Goal: Task Accomplishment & Management: Use online tool/utility

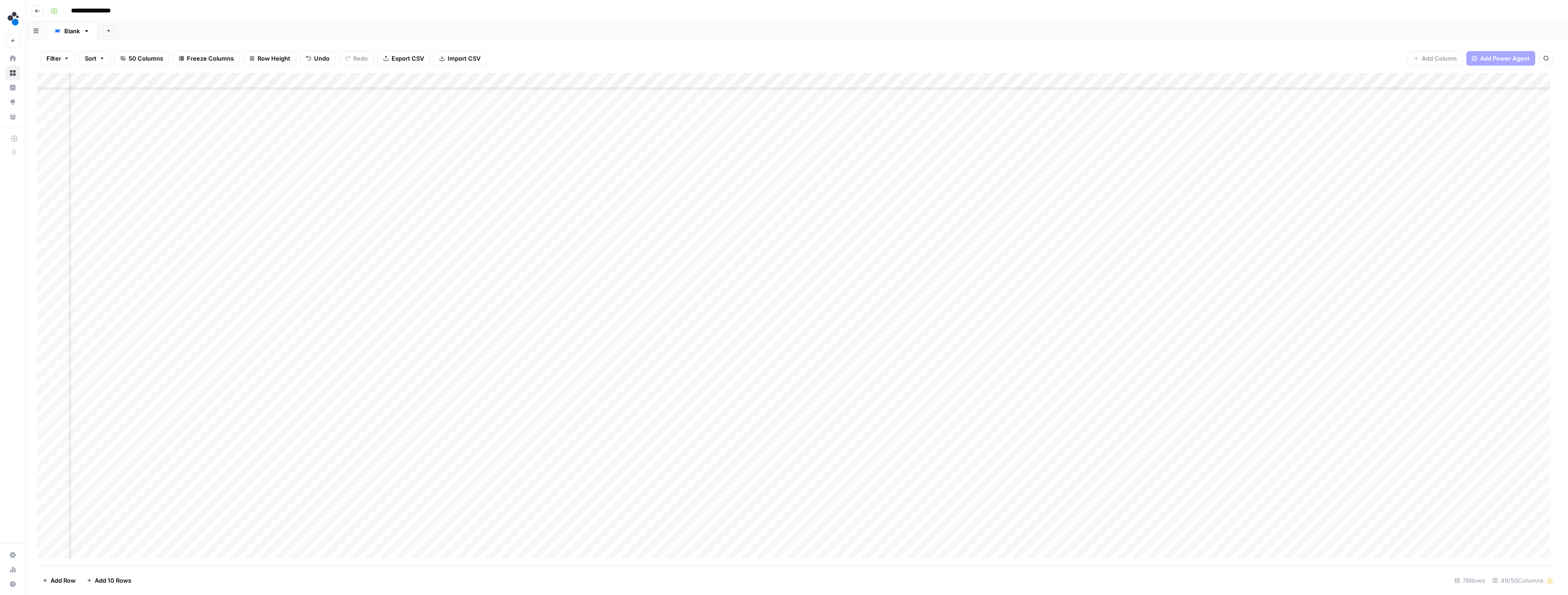
scroll to position [753, 2201]
click at [892, 475] on div "Add Column" at bounding box center [797, 319] width 1520 height 492
click at [1288, 442] on div "Add Column" at bounding box center [797, 319] width 1520 height 492
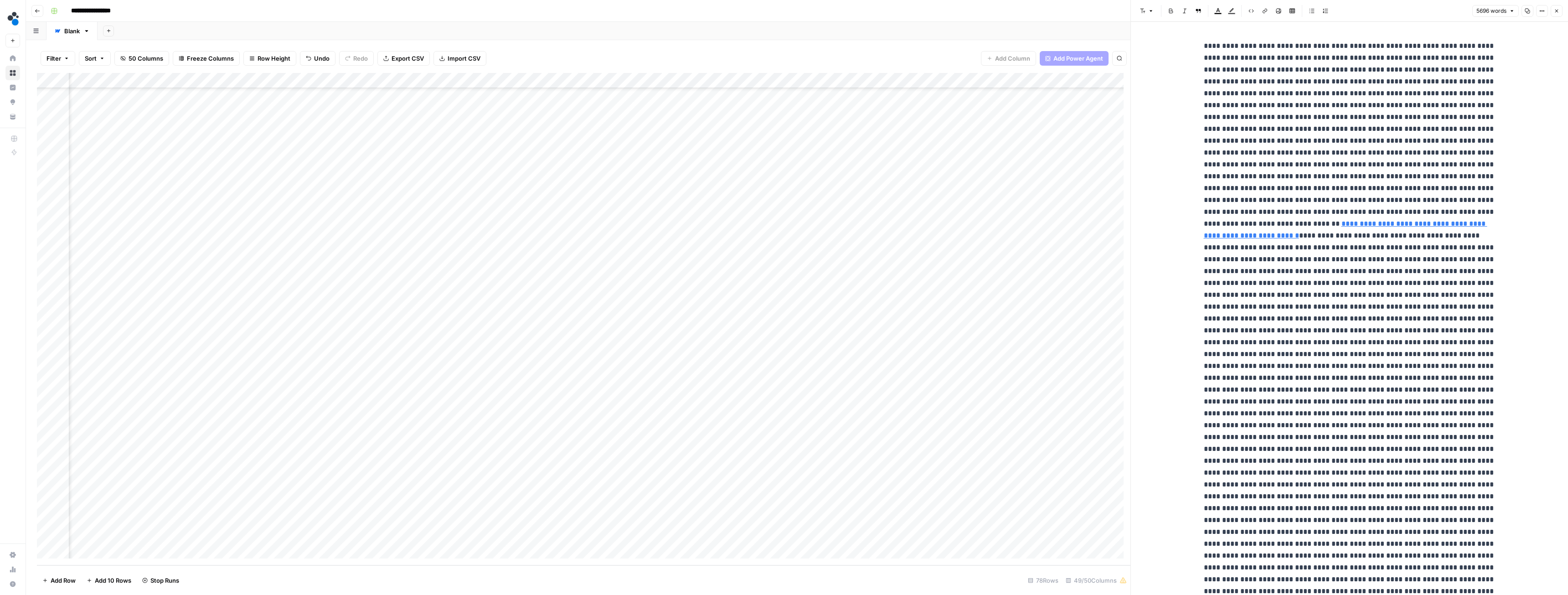
click at [1553, 12] on button "Close" at bounding box center [1556, 10] width 12 height 12
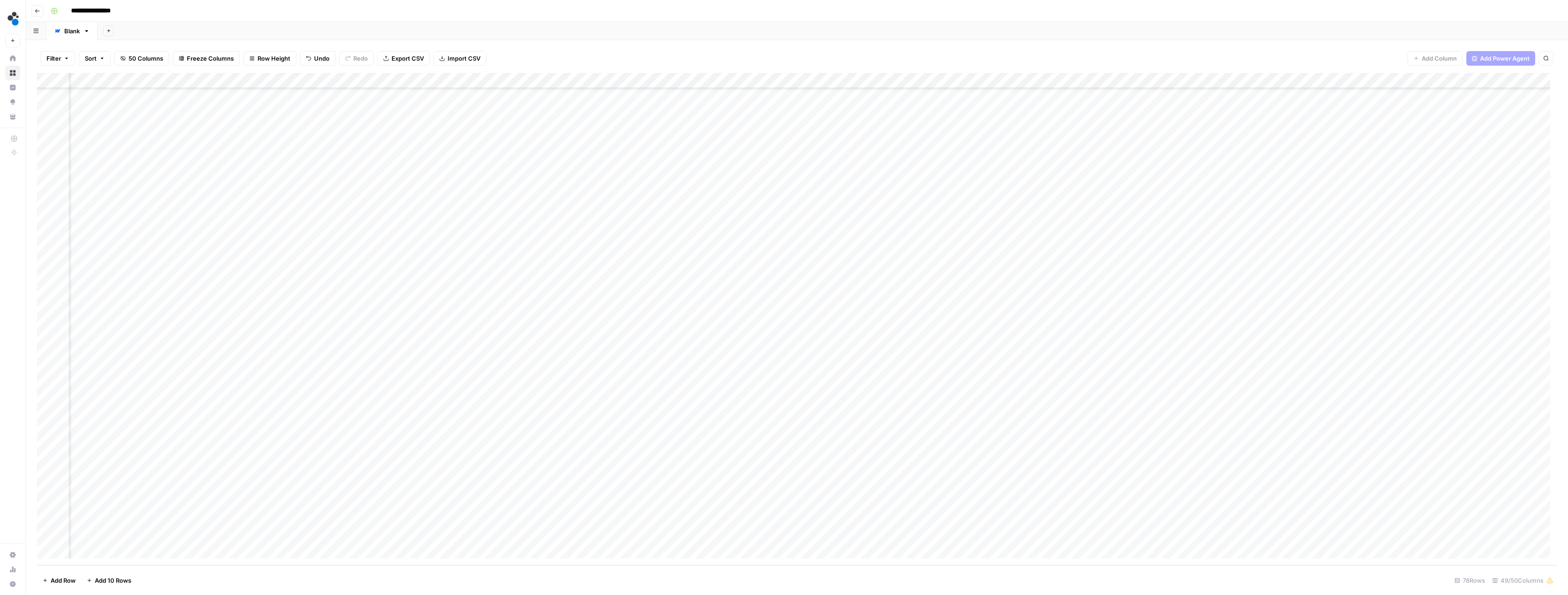
click at [1411, 443] on div "Add Column" at bounding box center [797, 319] width 1520 height 492
click at [1427, 579] on button "Do not publish" at bounding box center [1427, 577] width 47 height 11
click at [1077, 475] on div "Add Column" at bounding box center [797, 319] width 1520 height 492
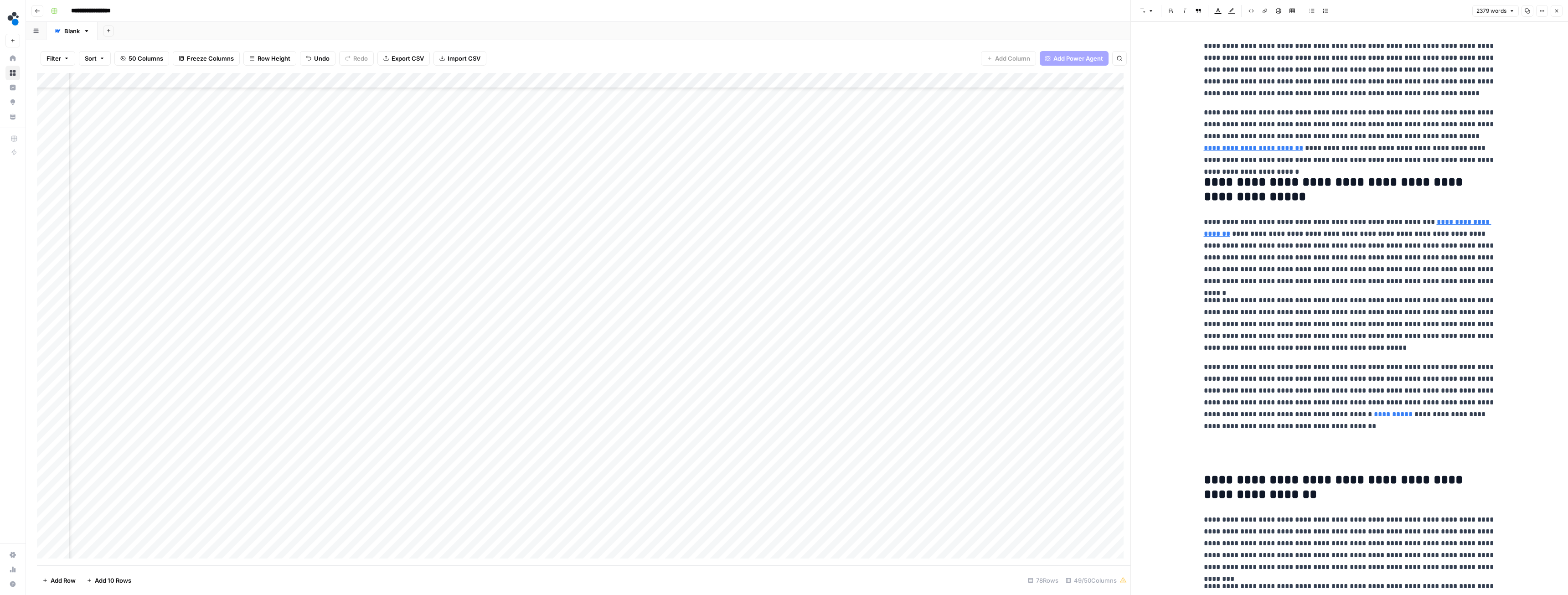
click at [1555, 12] on icon "button" at bounding box center [1556, 10] width 6 height 6
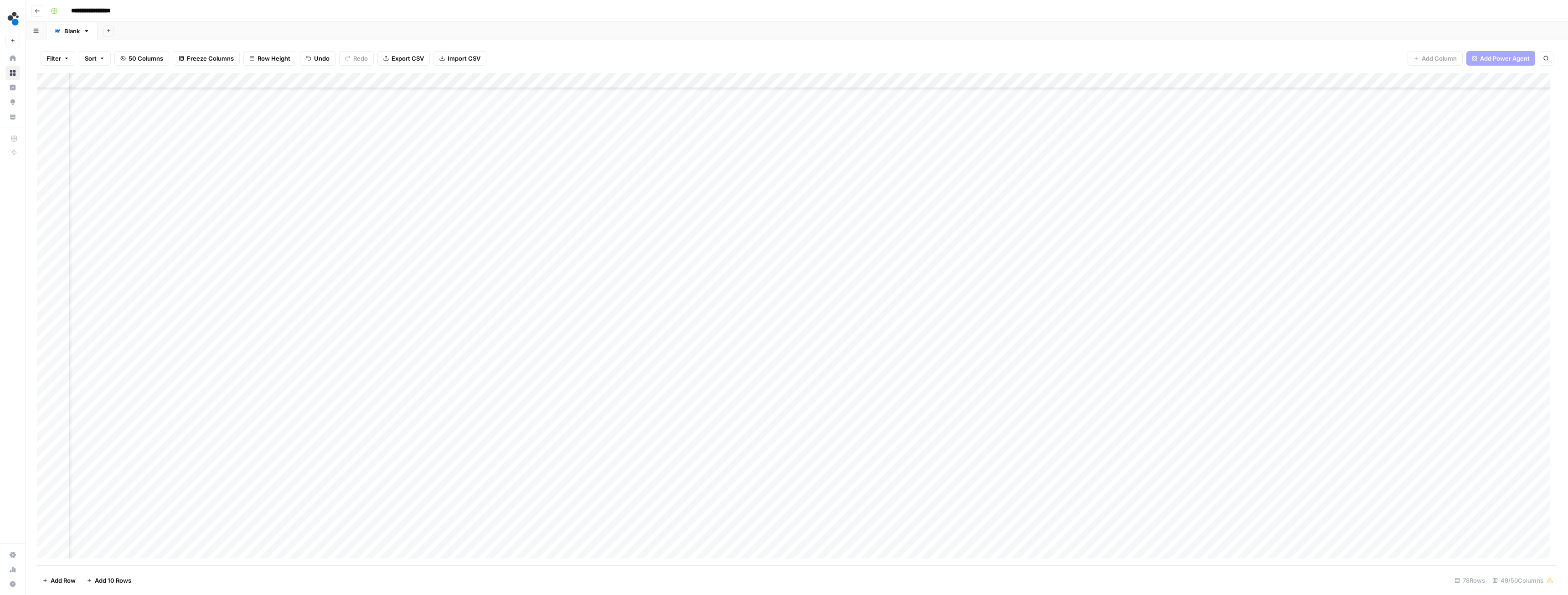
click at [1161, 474] on div "Add Column" at bounding box center [797, 319] width 1520 height 492
click at [1289, 472] on div "Add Column" at bounding box center [797, 319] width 1520 height 492
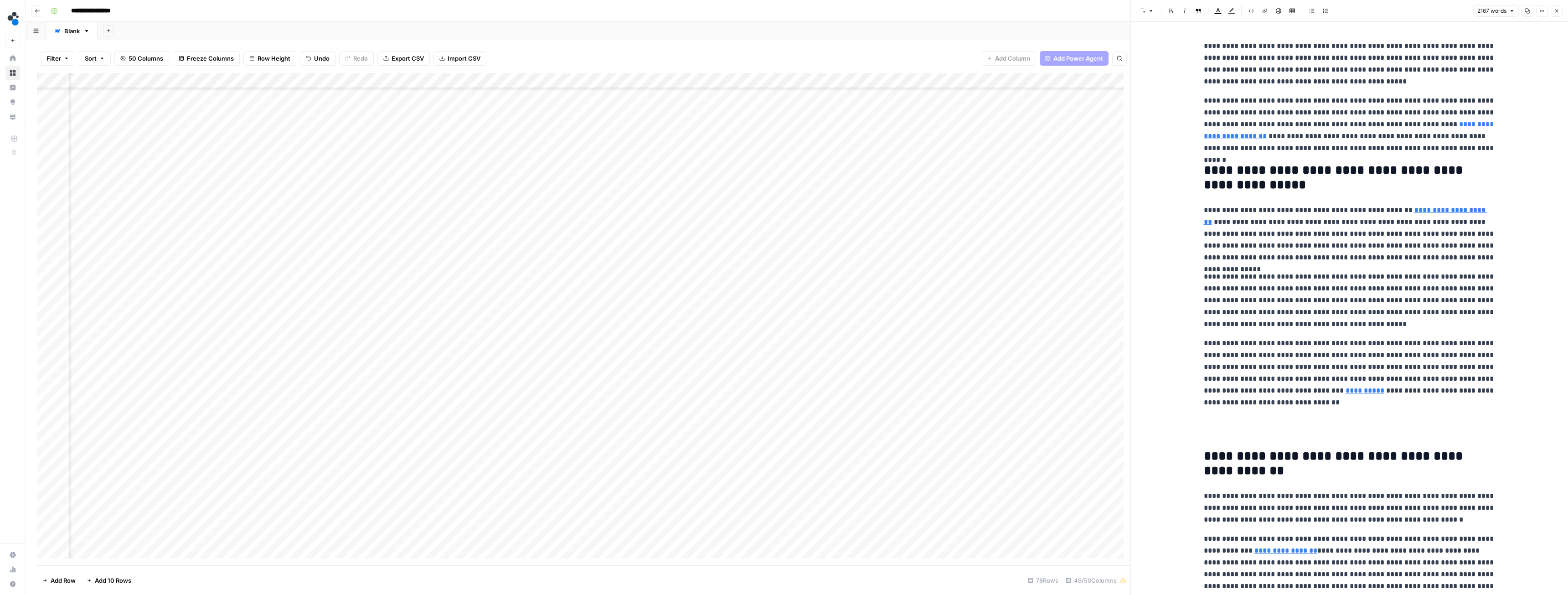
click at [1300, 148] on p "**********" at bounding box center [1350, 125] width 292 height 60
type input "report"
click at [1469, 26] on button "Next Match" at bounding box center [1468, 24] width 7 height 7
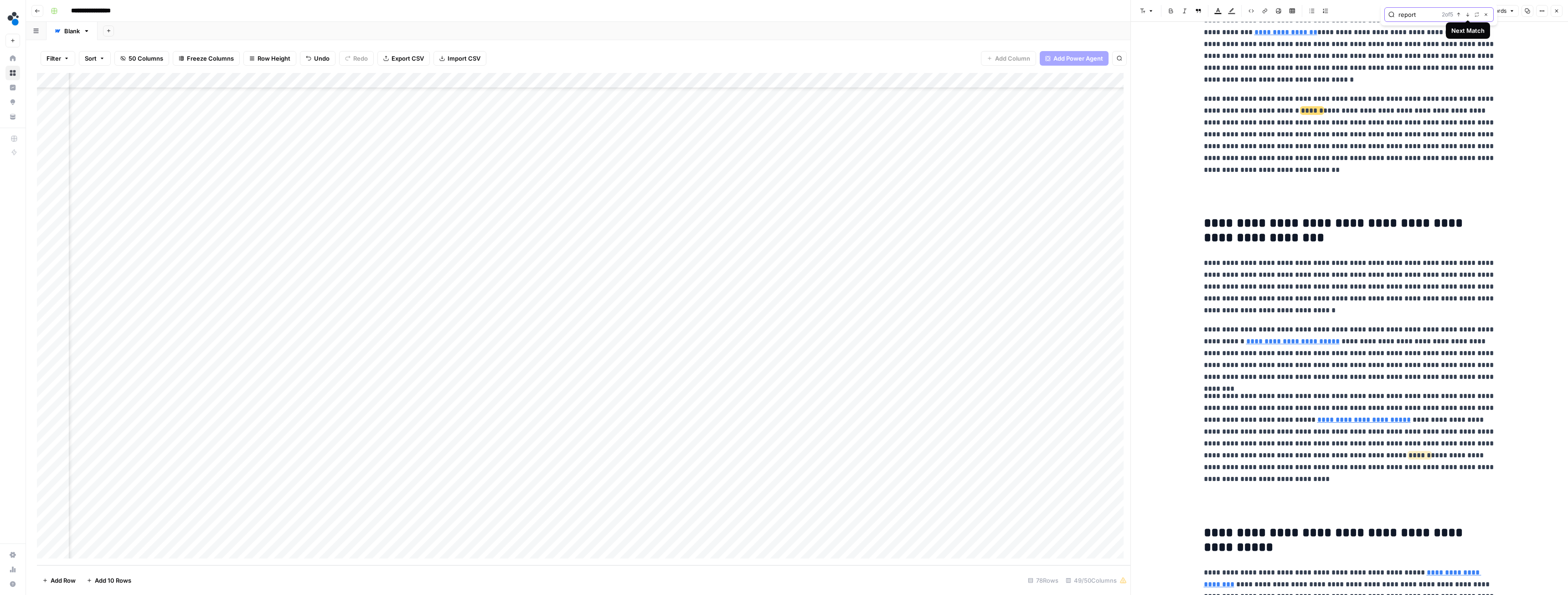
scroll to position [503, 0]
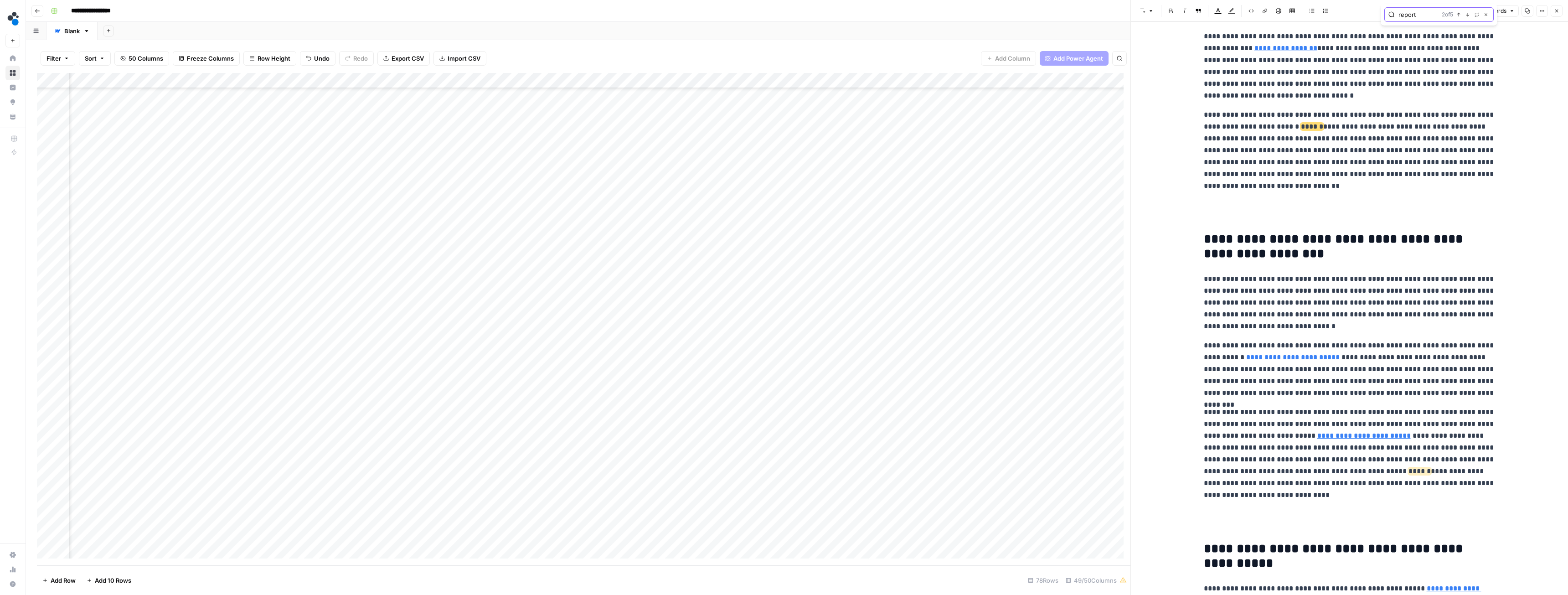
click at [1467, 15] on icon "button" at bounding box center [1468, 15] width 3 height 4
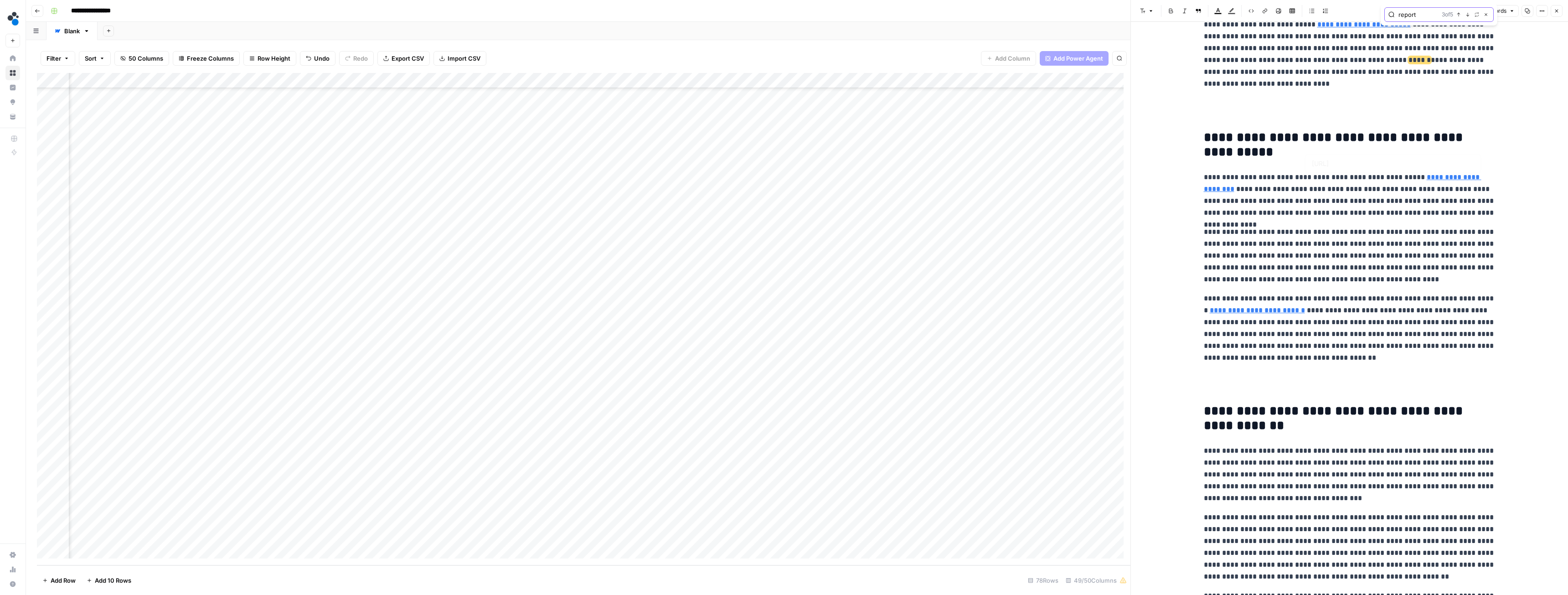
scroll to position [893, 0]
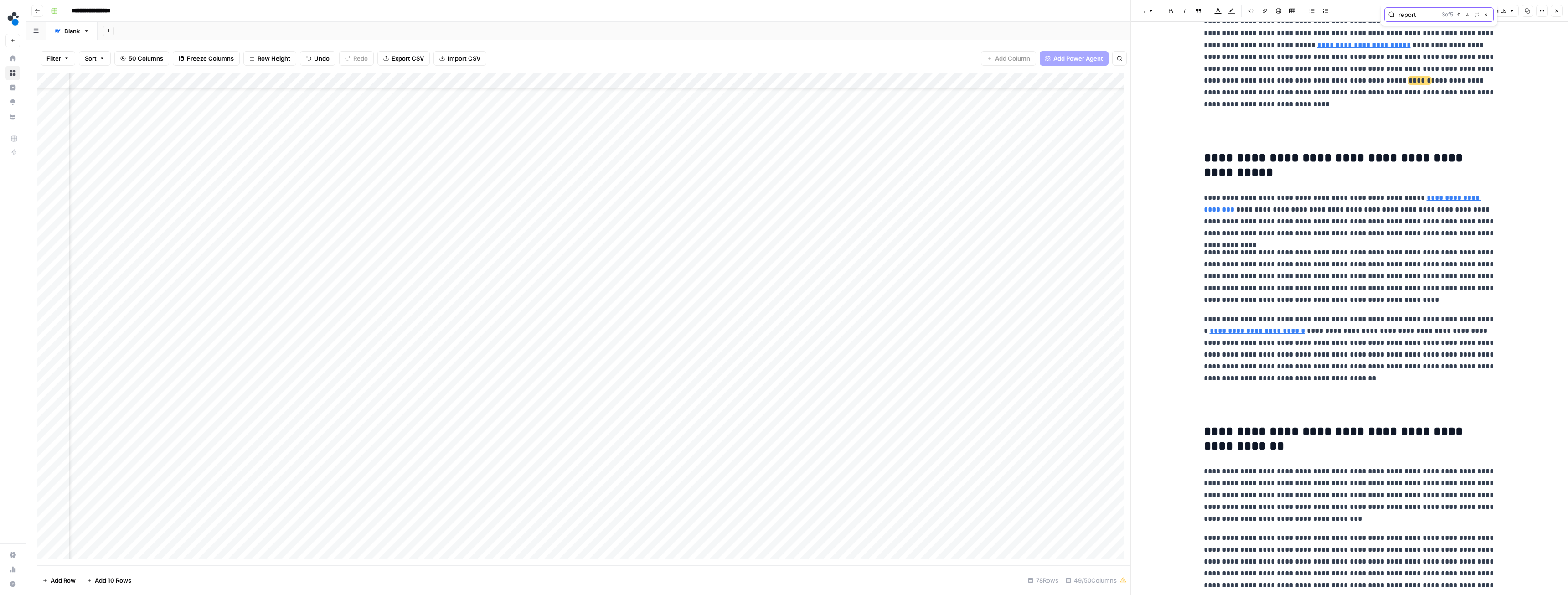
click at [1467, 16] on icon "button" at bounding box center [1467, 14] width 4 height 4
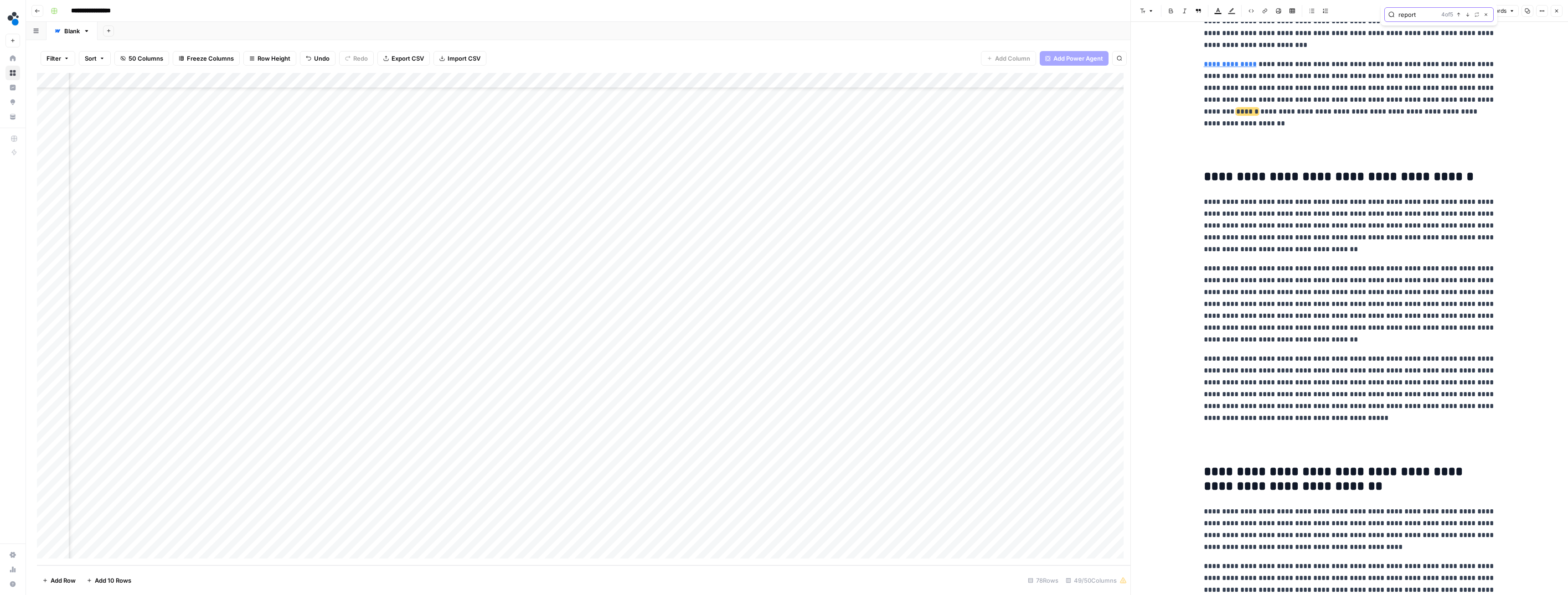
scroll to position [2021, 0]
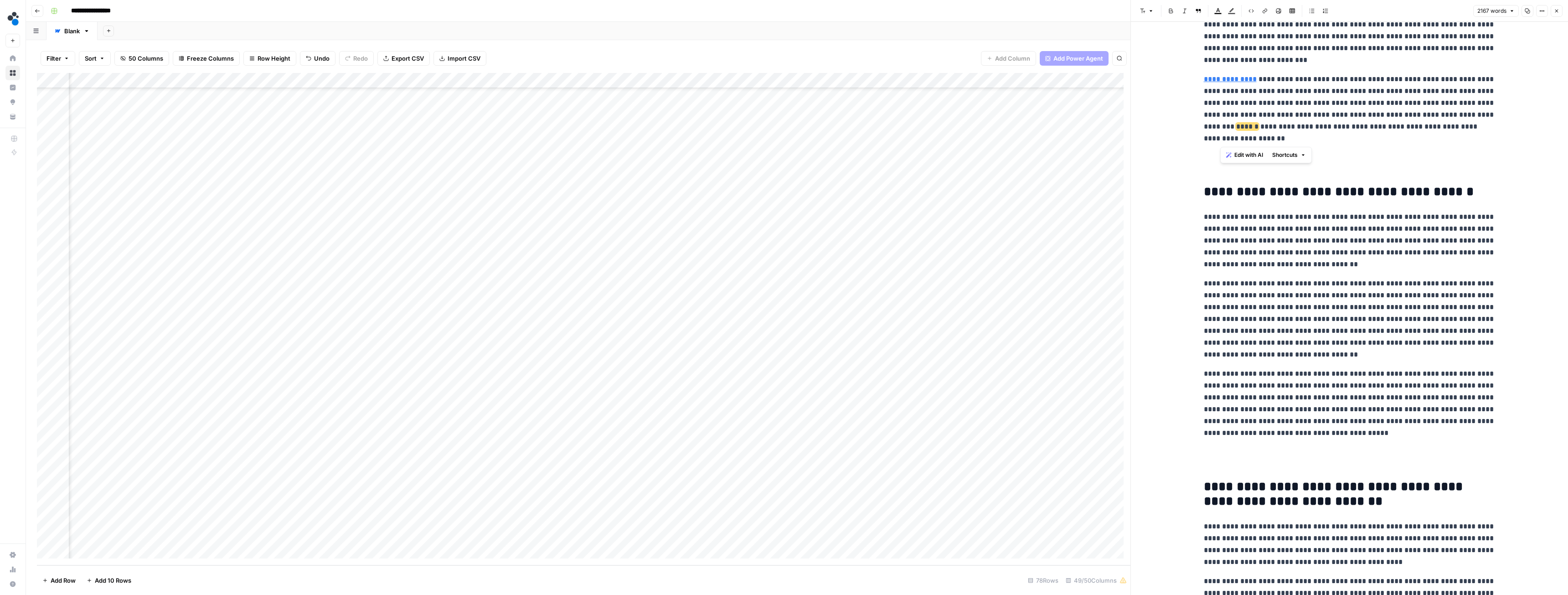
drag, startPoint x: 1306, startPoint y: 140, endPoint x: 1450, endPoint y: 116, distance: 146.0
click at [1450, 116] on p "**********" at bounding box center [1350, 109] width 292 height 71
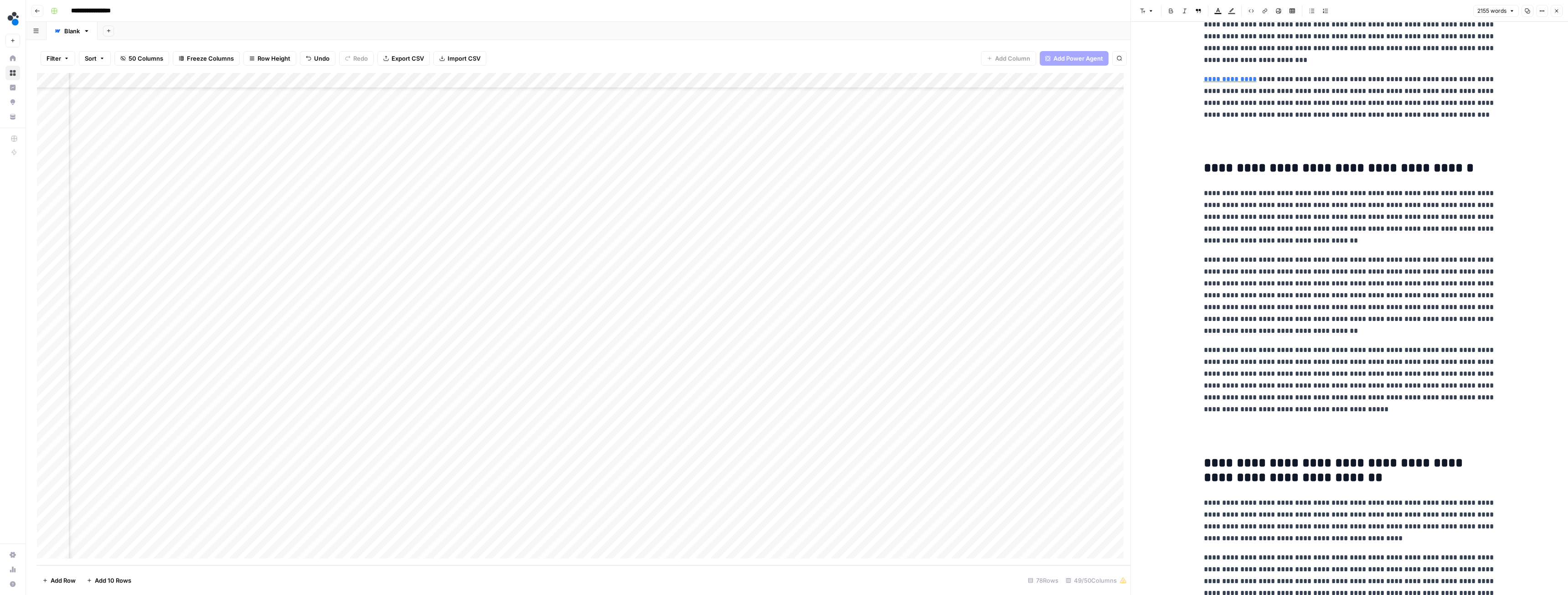
click at [1461, 14] on icon "button" at bounding box center [1458, 14] width 4 height 4
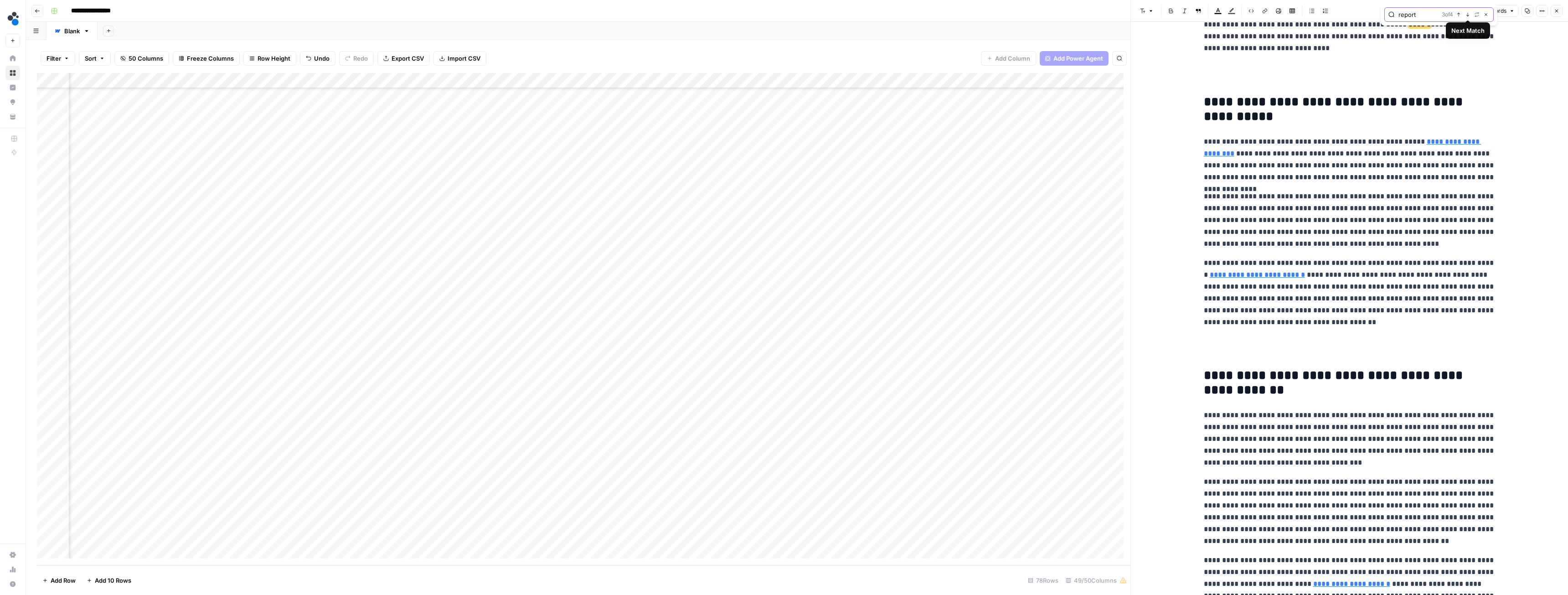
click at [1469, 13] on icon "button" at bounding box center [1467, 14] width 4 height 4
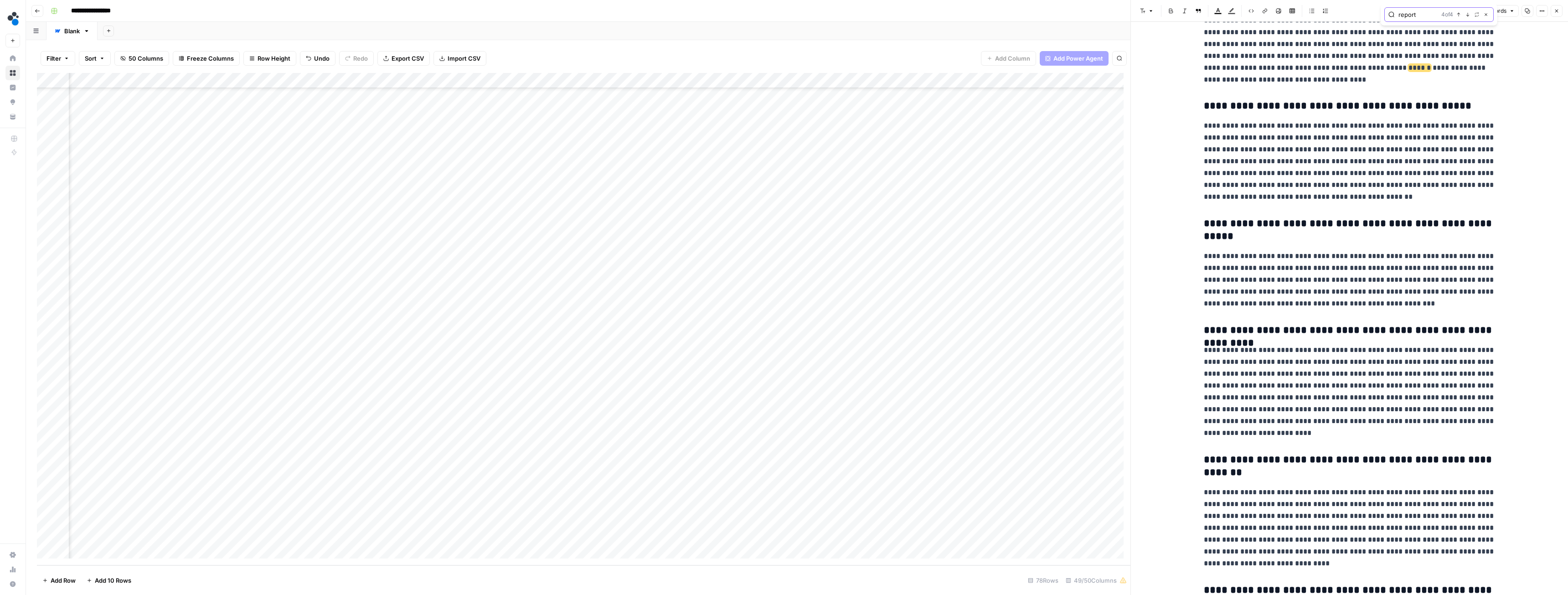
scroll to position [2799, 0]
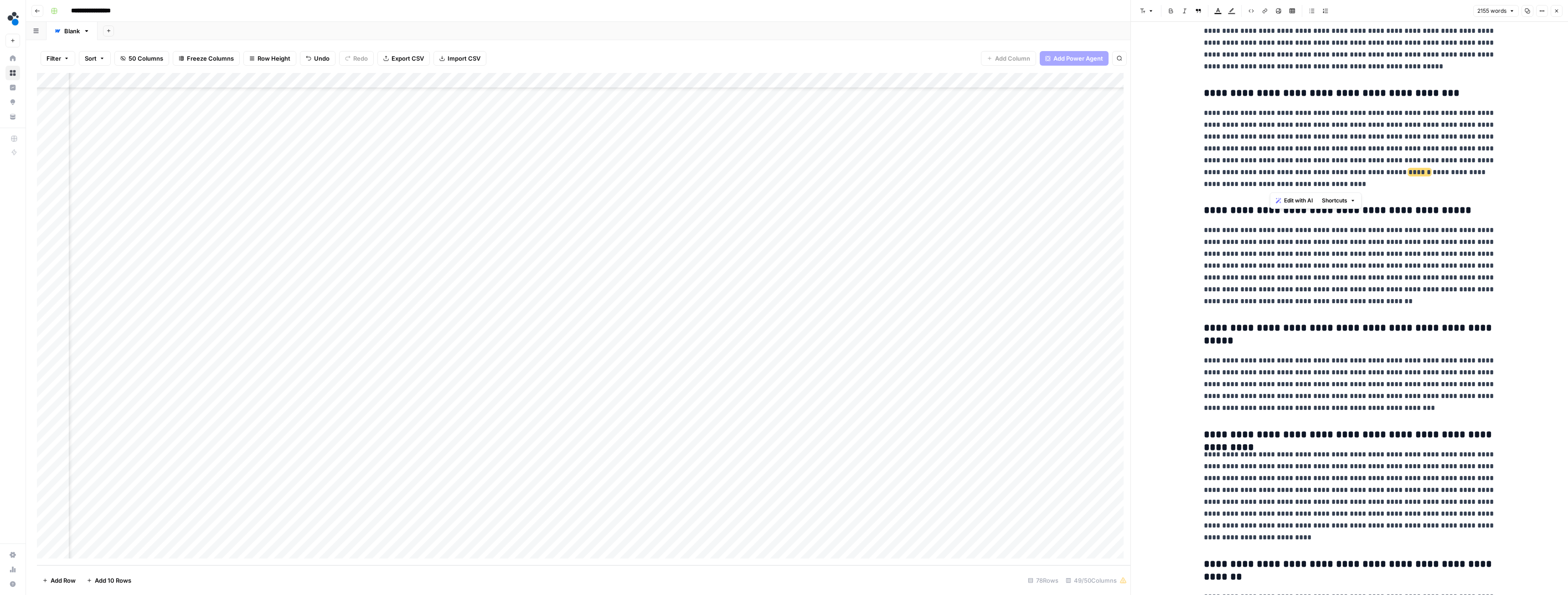
drag, startPoint x: 1291, startPoint y: 185, endPoint x: 1466, endPoint y: 161, distance: 176.6
click at [1466, 161] on p "**********" at bounding box center [1350, 149] width 292 height 83
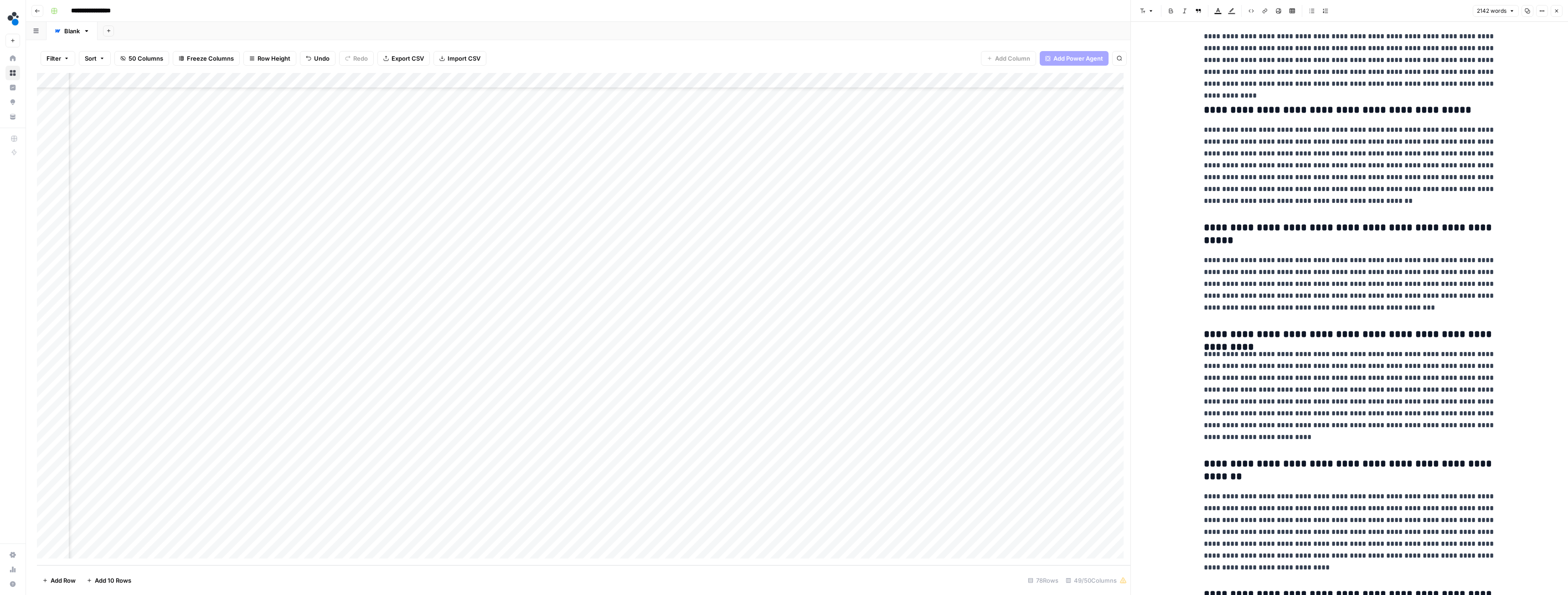
scroll to position [2875, 0]
type input "Source"
click at [1469, 14] on icon "button" at bounding box center [1467, 14] width 4 height 4
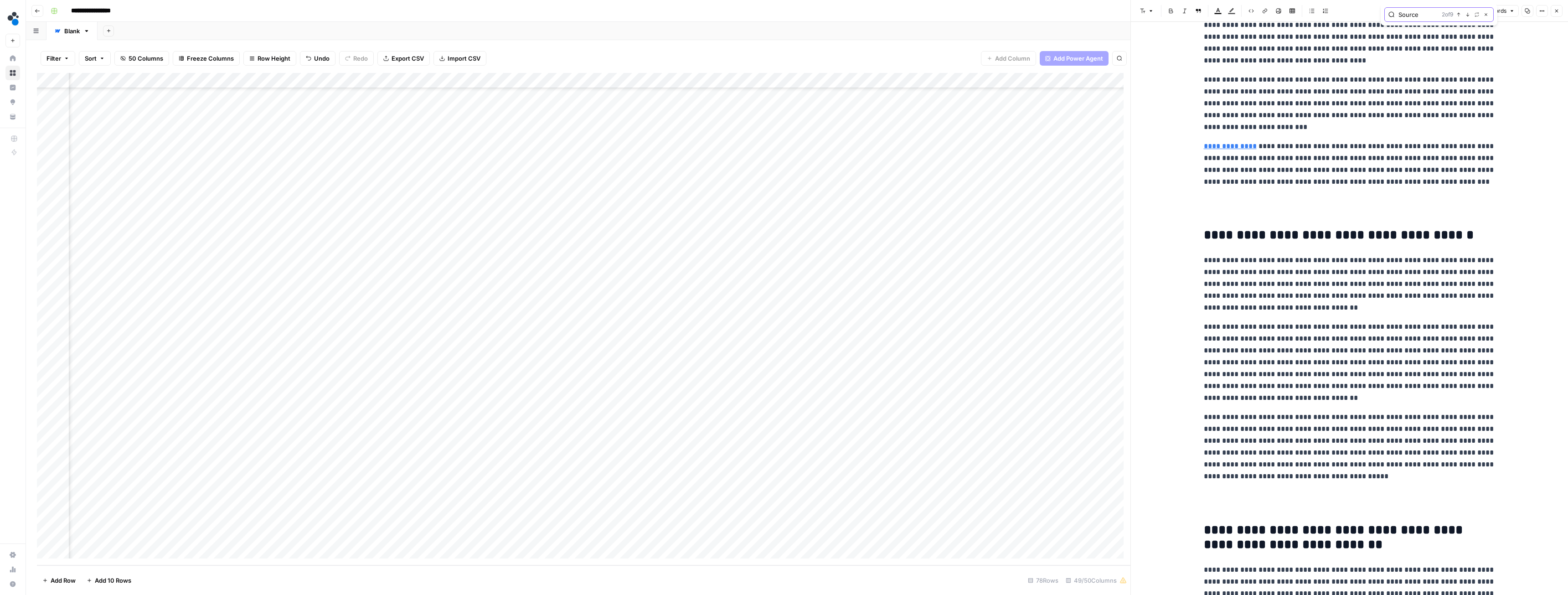
click at [1461, 14] on button "Previous match" at bounding box center [1459, 15] width 7 height 7
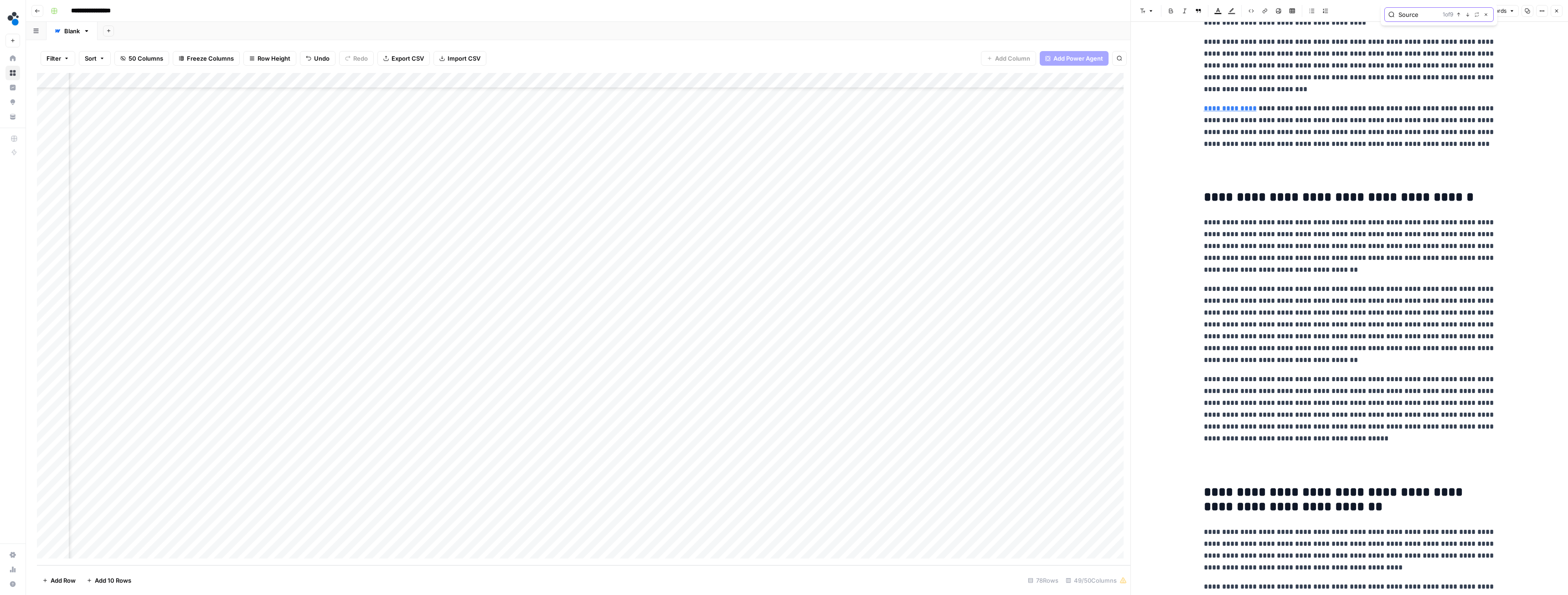
scroll to position [2007, 0]
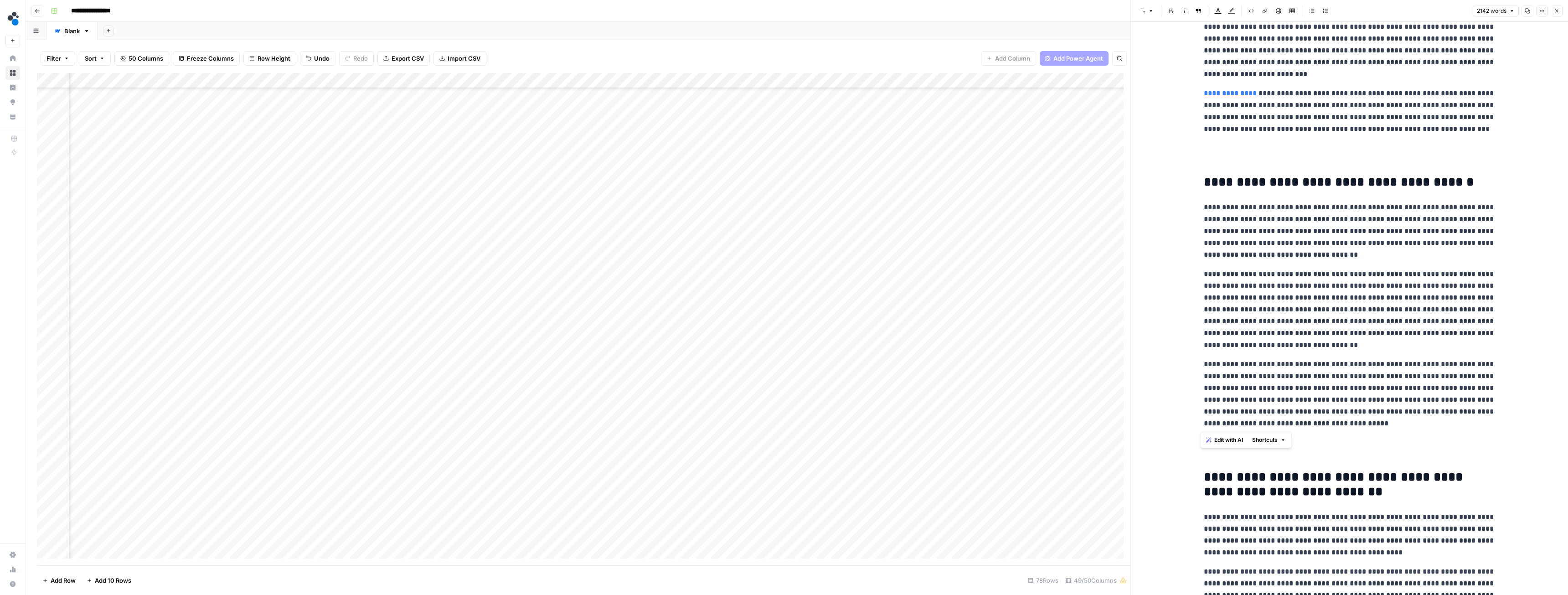
drag, startPoint x: 1366, startPoint y: 426, endPoint x: 1189, endPoint y: 175, distance: 307.1
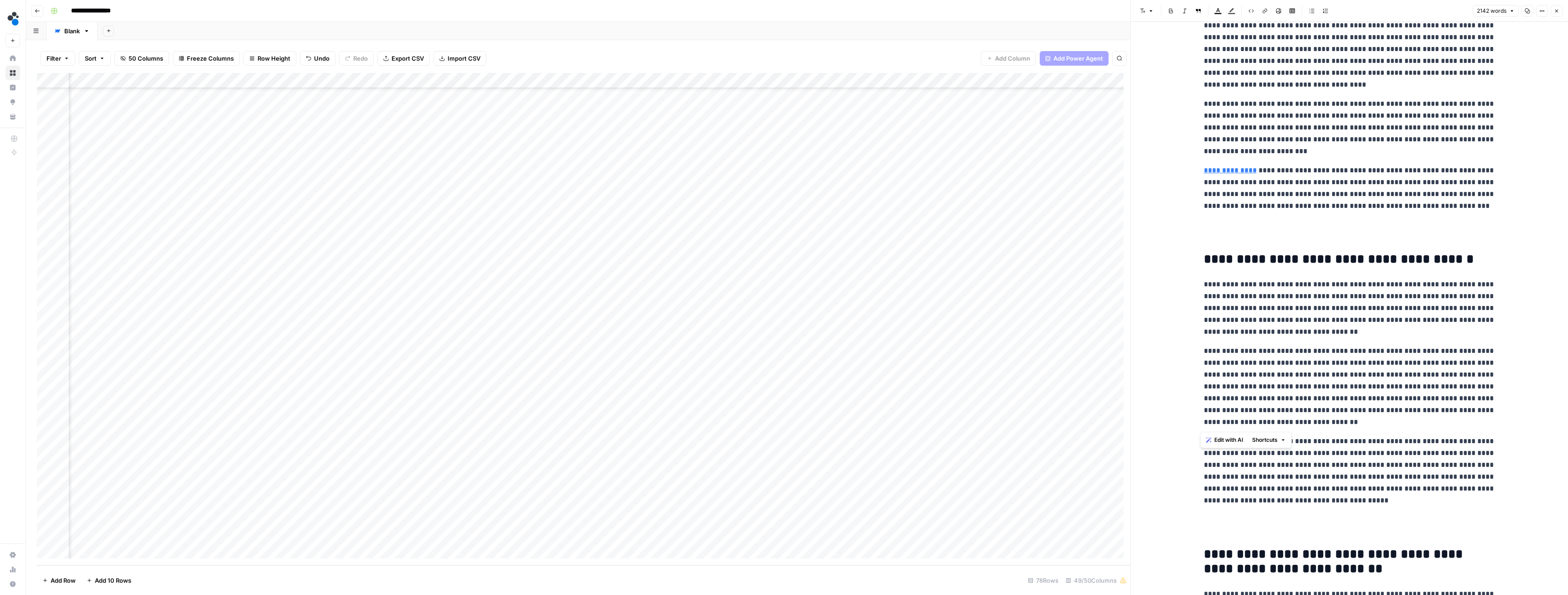
scroll to position [1916, 0]
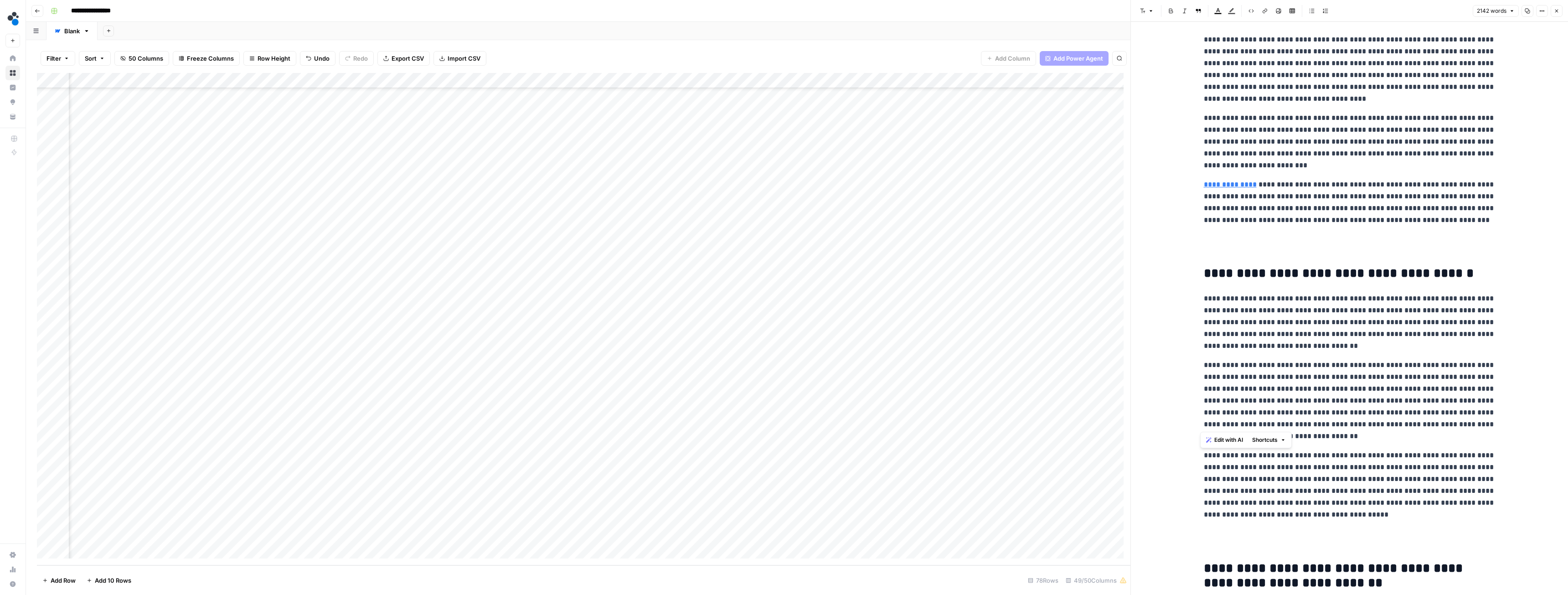
click at [1347, 345] on p "**********" at bounding box center [1350, 322] width 292 height 60
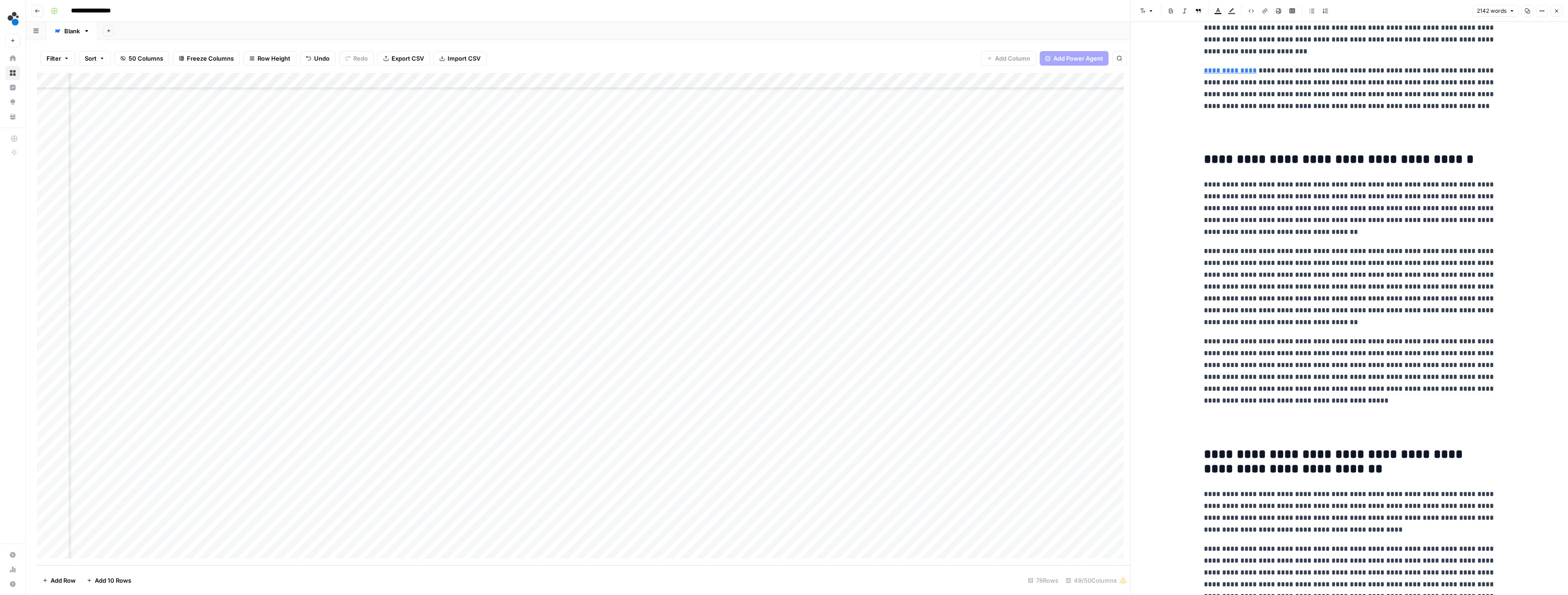
scroll to position [2007, 0]
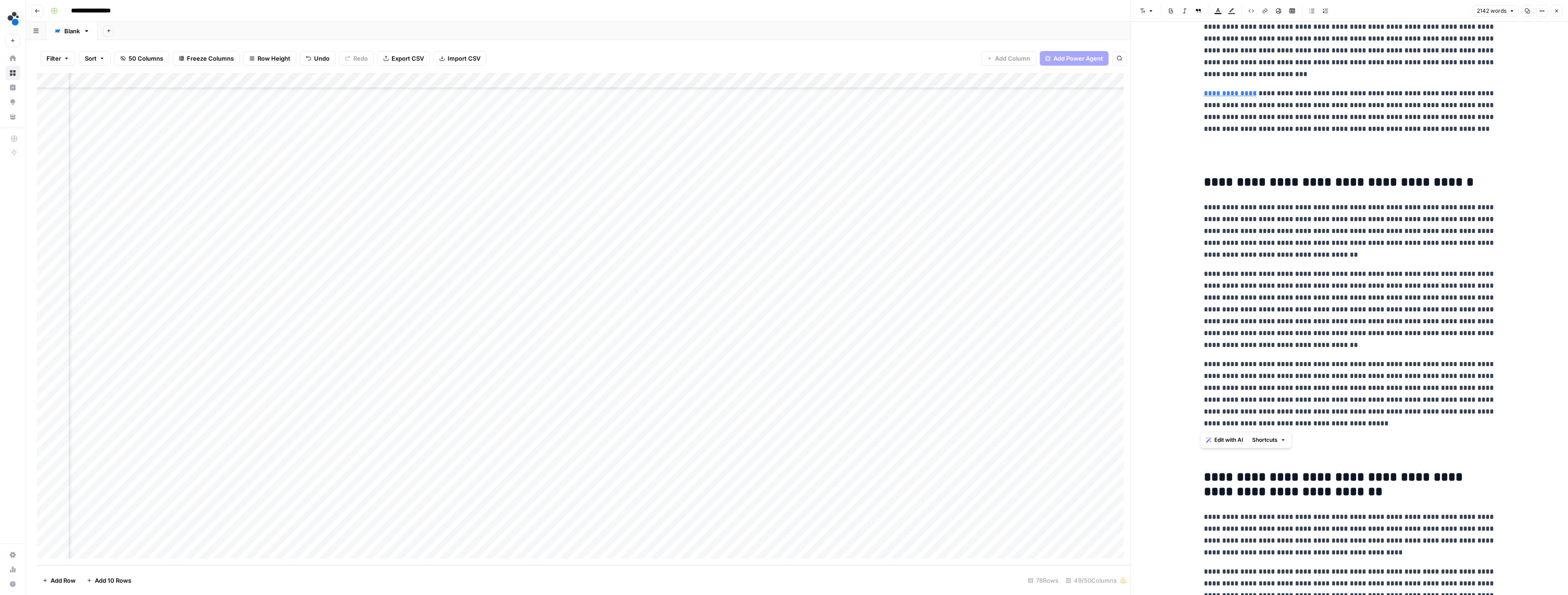
drag, startPoint x: 1372, startPoint y: 429, endPoint x: 1200, endPoint y: 182, distance: 301.0
click at [1235, 249] on p "**********" at bounding box center [1350, 231] width 292 height 60
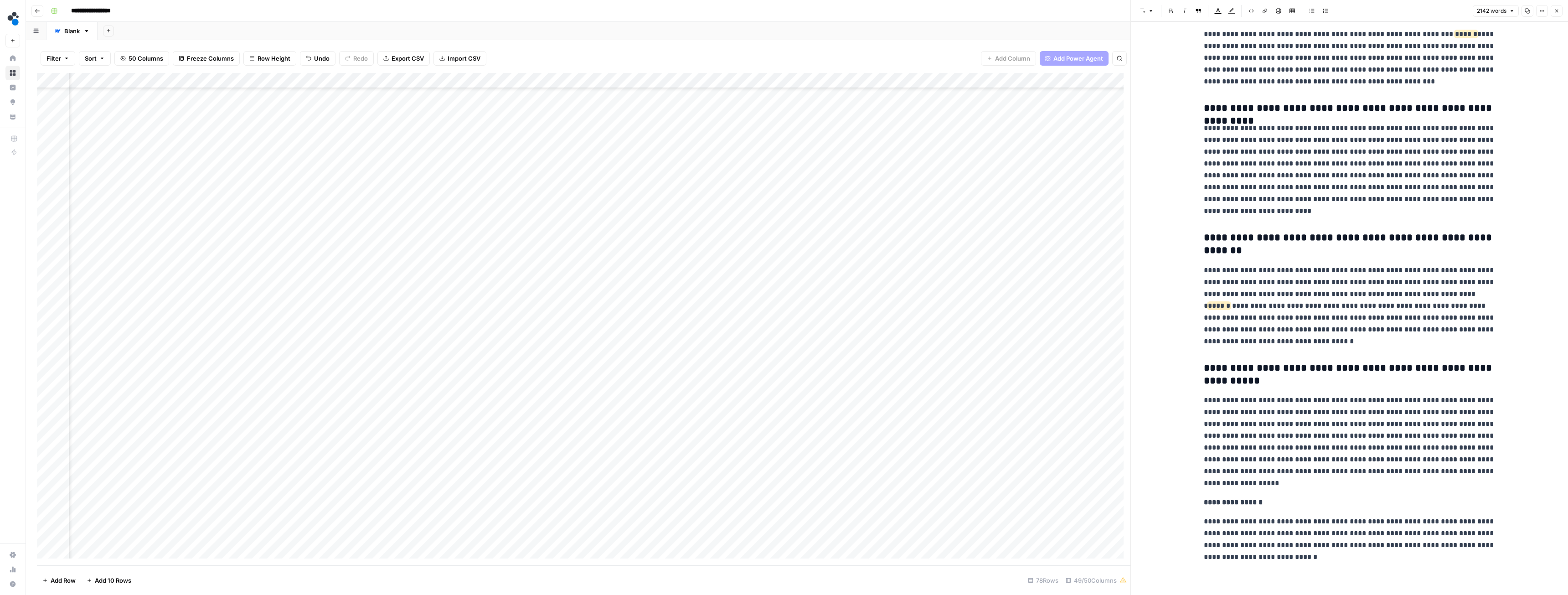
scroll to position [3103, 0]
click at [1226, 377] on h3 "**********" at bounding box center [1350, 374] width 292 height 26
type input "2024"
click at [1489, 14] on button "Close" at bounding box center [1486, 15] width 7 height 7
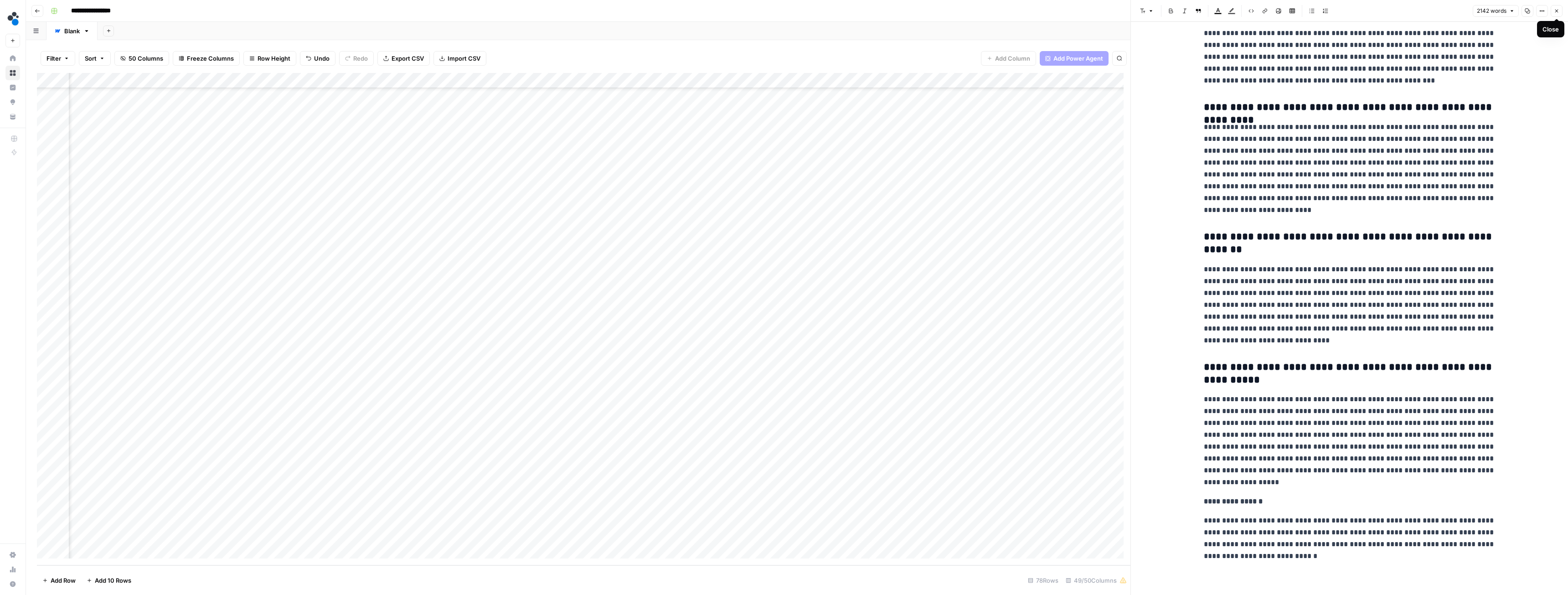
click at [1556, 9] on icon "button" at bounding box center [1556, 10] width 6 height 6
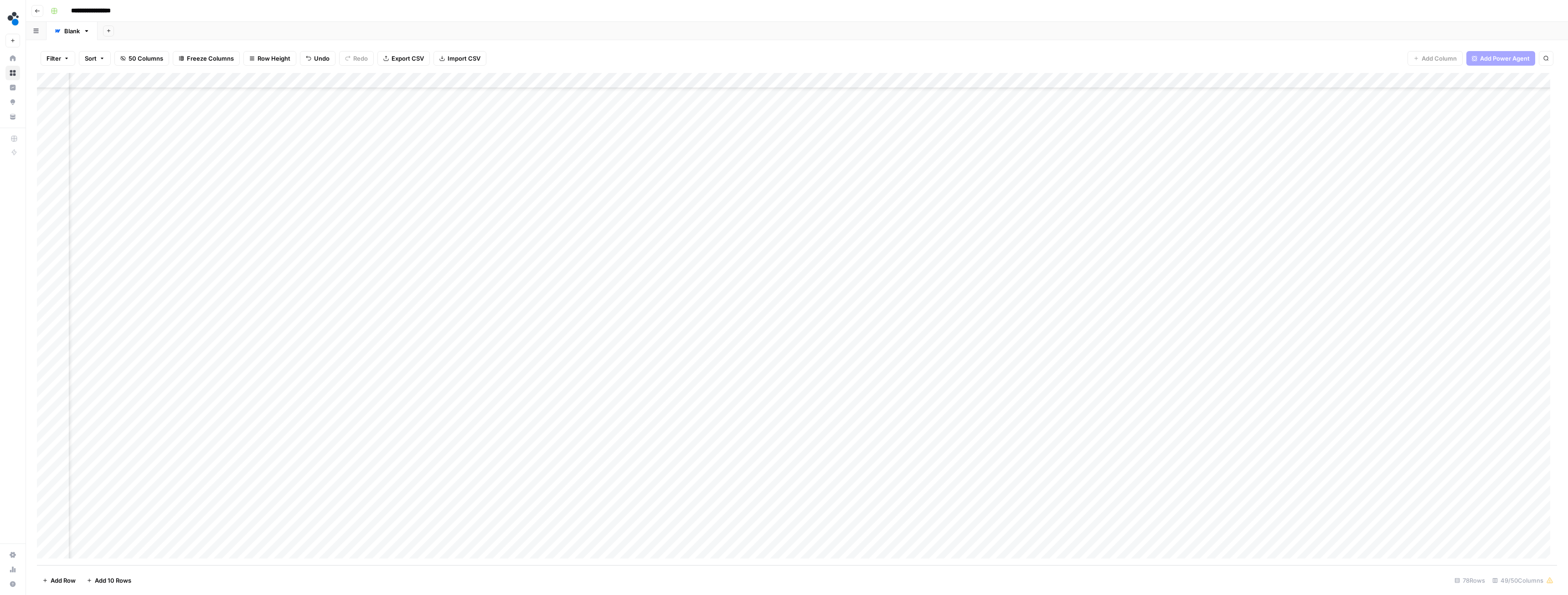
click at [1415, 469] on div "Add Column" at bounding box center [797, 319] width 1520 height 492
click at [1422, 523] on button "Ready for review" at bounding box center [1431, 526] width 55 height 11
